Goal: Task Accomplishment & Management: Use online tool/utility

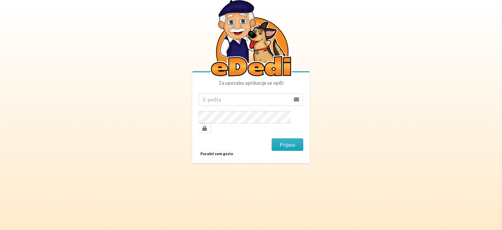
type input "[PERSON_NAME][EMAIL_ADDRESS][DOMAIN_NAME]"
click at [271, 138] on button "Prijava" at bounding box center [287, 144] width 32 height 12
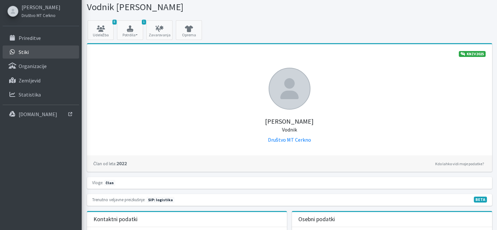
scroll to position [33, 0]
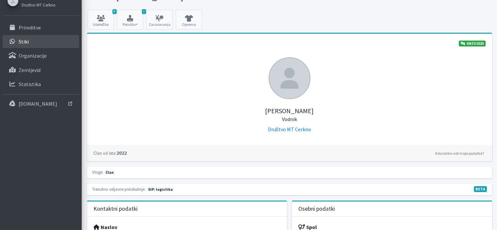
click at [20, 35] on link "Stiki" at bounding box center [41, 41] width 76 height 13
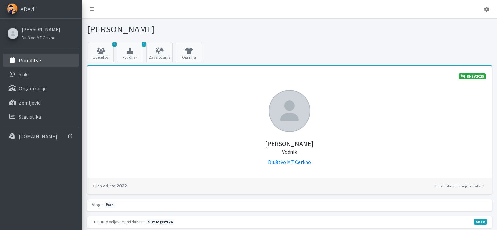
click at [21, 61] on p "Prireditve" at bounding box center [30, 60] width 22 height 7
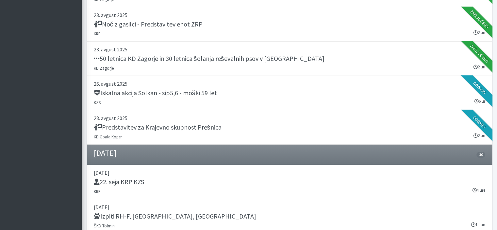
scroll to position [425, 0]
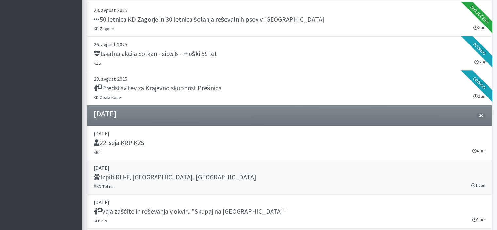
click at [140, 180] on div "Izpiti RH-F, [GEOGRAPHIC_DATA], [GEOGRAPHIC_DATA]" at bounding box center [289, 177] width 391 height 9
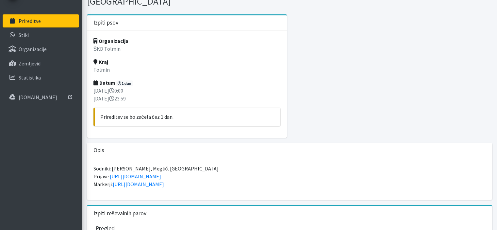
scroll to position [22, 0]
